Goal: Information Seeking & Learning: Check status

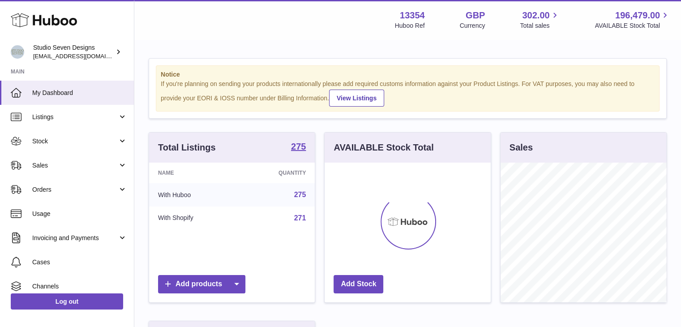
scroll to position [140, 166]
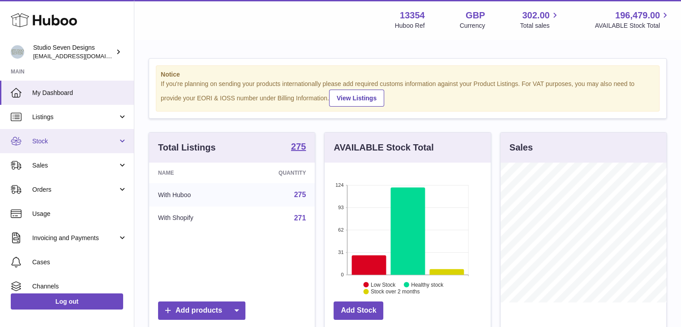
click at [101, 138] on span "Stock" at bounding box center [75, 141] width 86 height 9
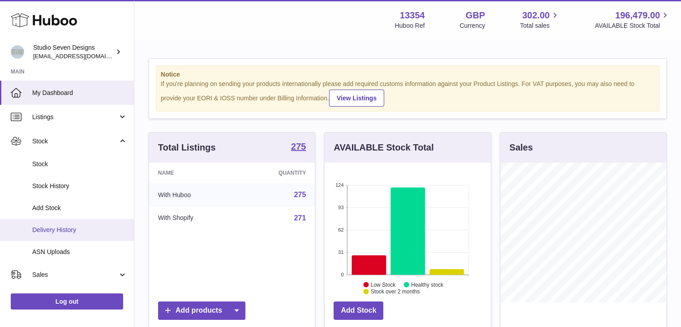
click at [64, 233] on span "Delivery History" at bounding box center [79, 230] width 95 height 9
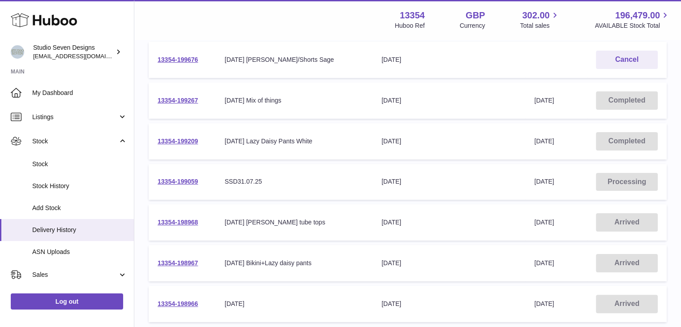
scroll to position [142, 0]
click at [176, 223] on link "13354-198968" at bounding box center [178, 221] width 40 height 7
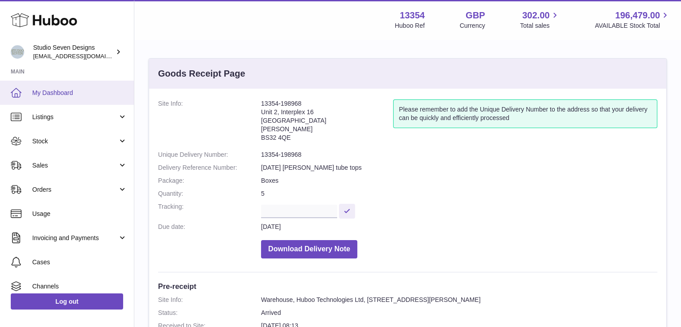
click at [61, 89] on span "My Dashboard" at bounding box center [79, 93] width 95 height 9
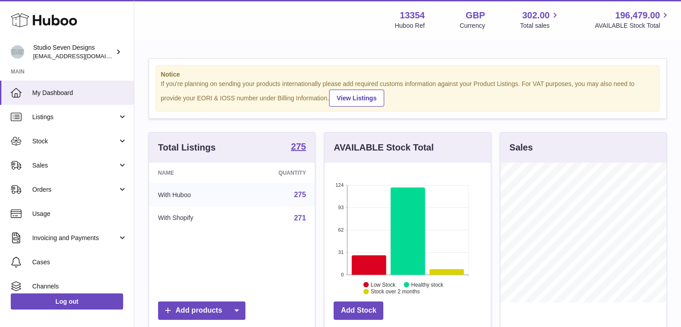
scroll to position [140, 166]
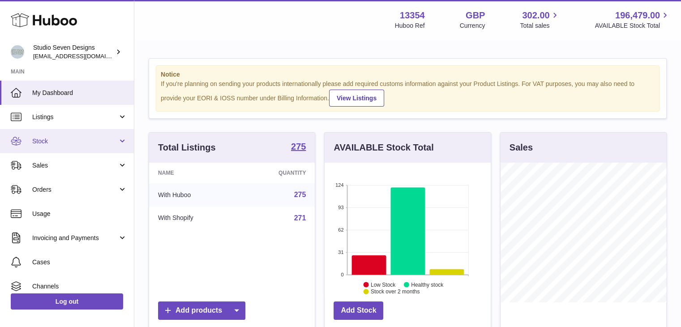
click at [41, 133] on link "Stock" at bounding box center [67, 141] width 134 height 24
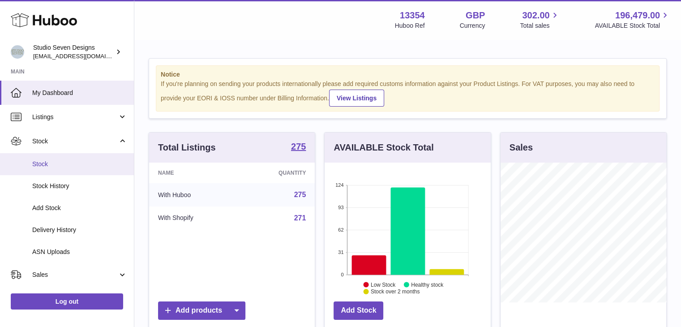
click at [60, 161] on span "Stock" at bounding box center [79, 164] width 95 height 9
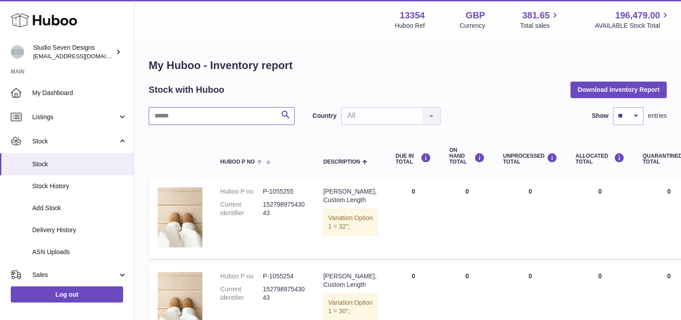
click at [196, 122] on input "text" at bounding box center [222, 116] width 146 height 18
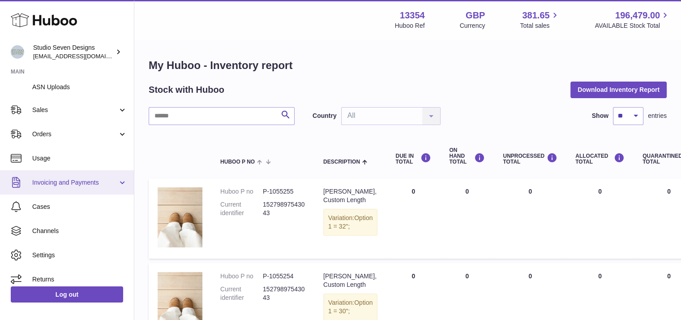
click at [124, 183] on link "Invoicing and Payments" at bounding box center [67, 182] width 134 height 24
click at [124, 185] on link "Invoicing and Payments" at bounding box center [67, 182] width 134 height 24
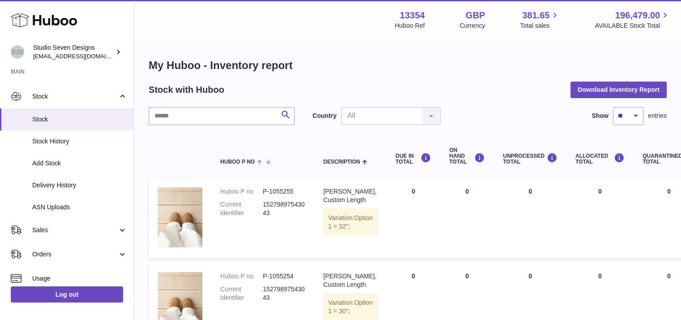
scroll to position [0, 0]
click at [244, 115] on input "text" at bounding box center [222, 116] width 146 height 18
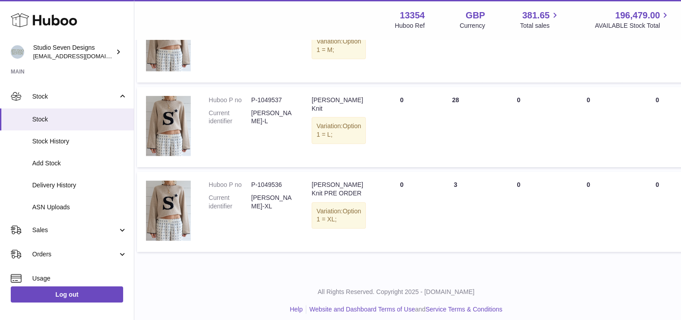
scroll to position [346, 0]
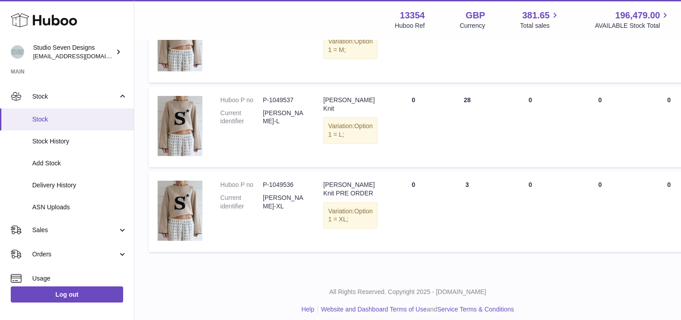
type input "*********"
click at [89, 118] on span "Stock" at bounding box center [79, 119] width 95 height 9
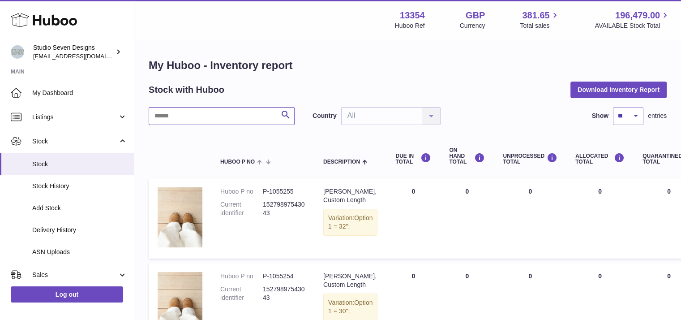
click at [203, 119] on input "text" at bounding box center [222, 116] width 146 height 18
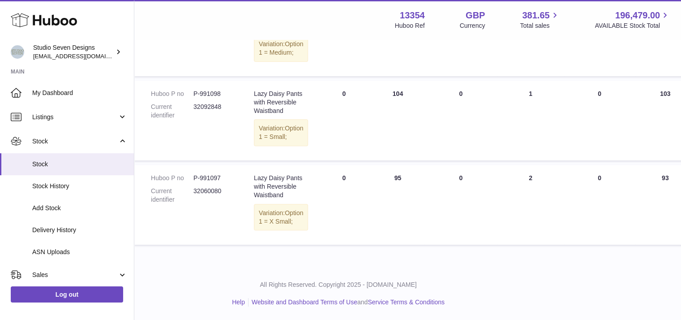
scroll to position [402, 69]
type input "**********"
